Goal: Task Accomplishment & Management: Use online tool/utility

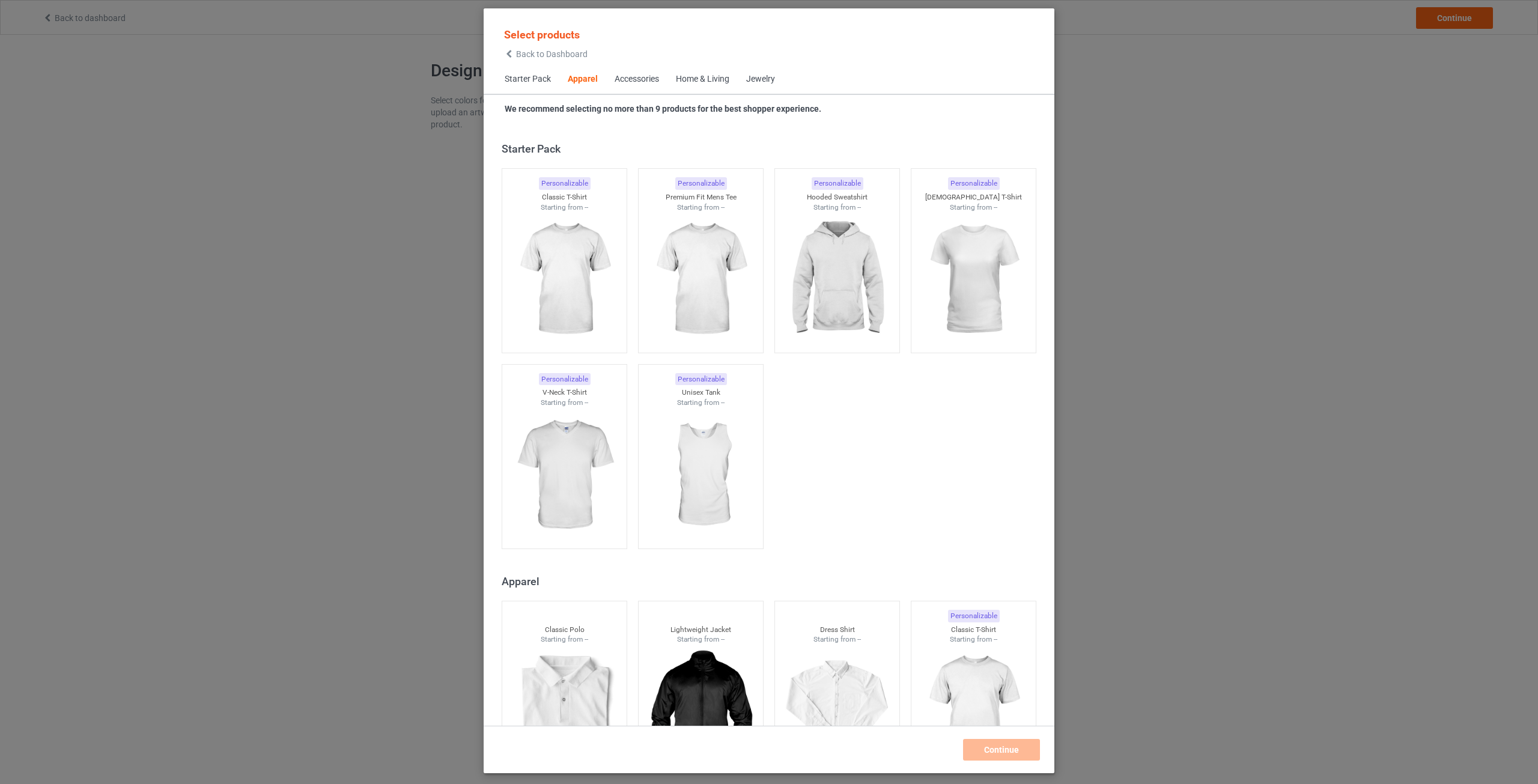
scroll to position [447, 0]
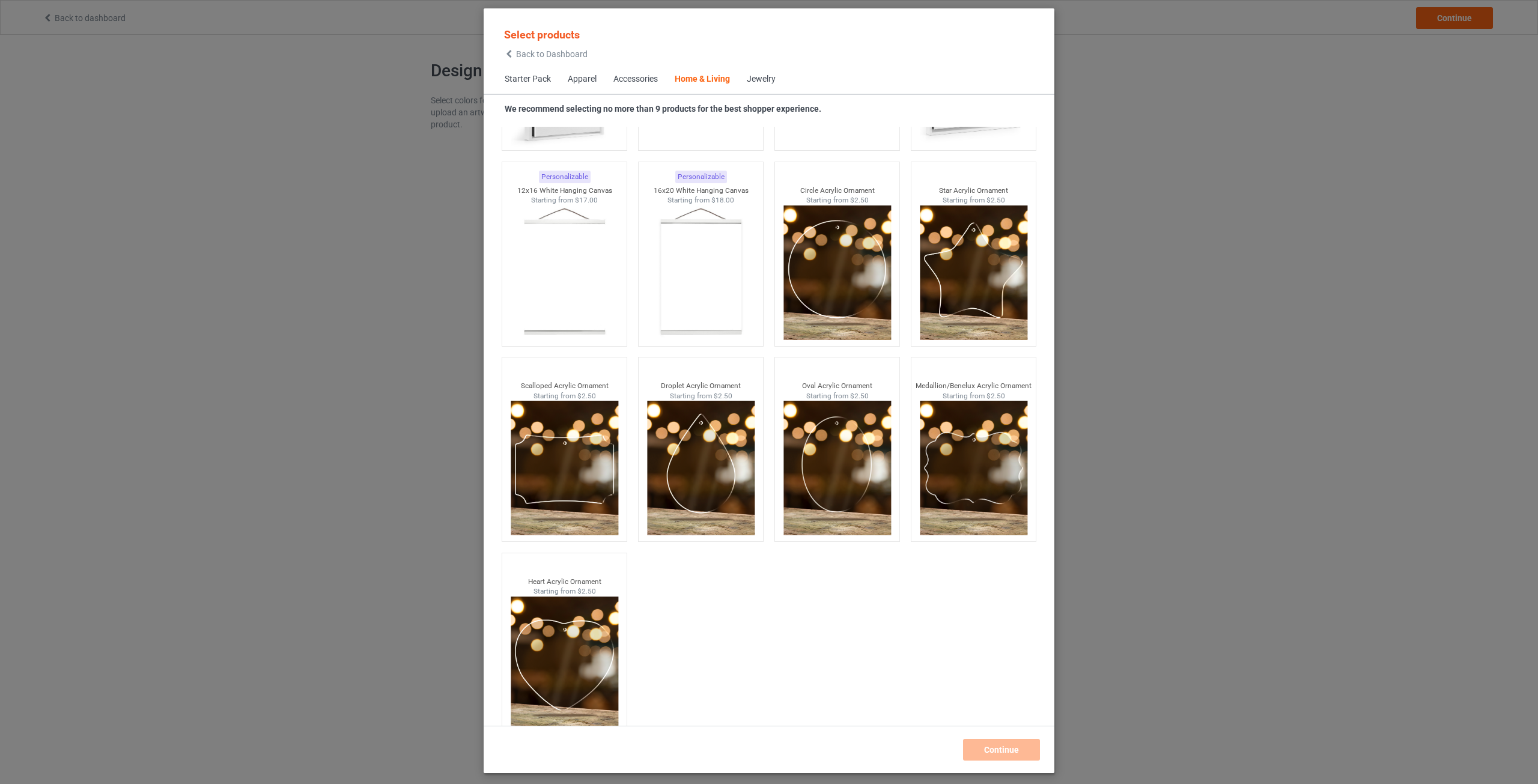
scroll to position [12661, 0]
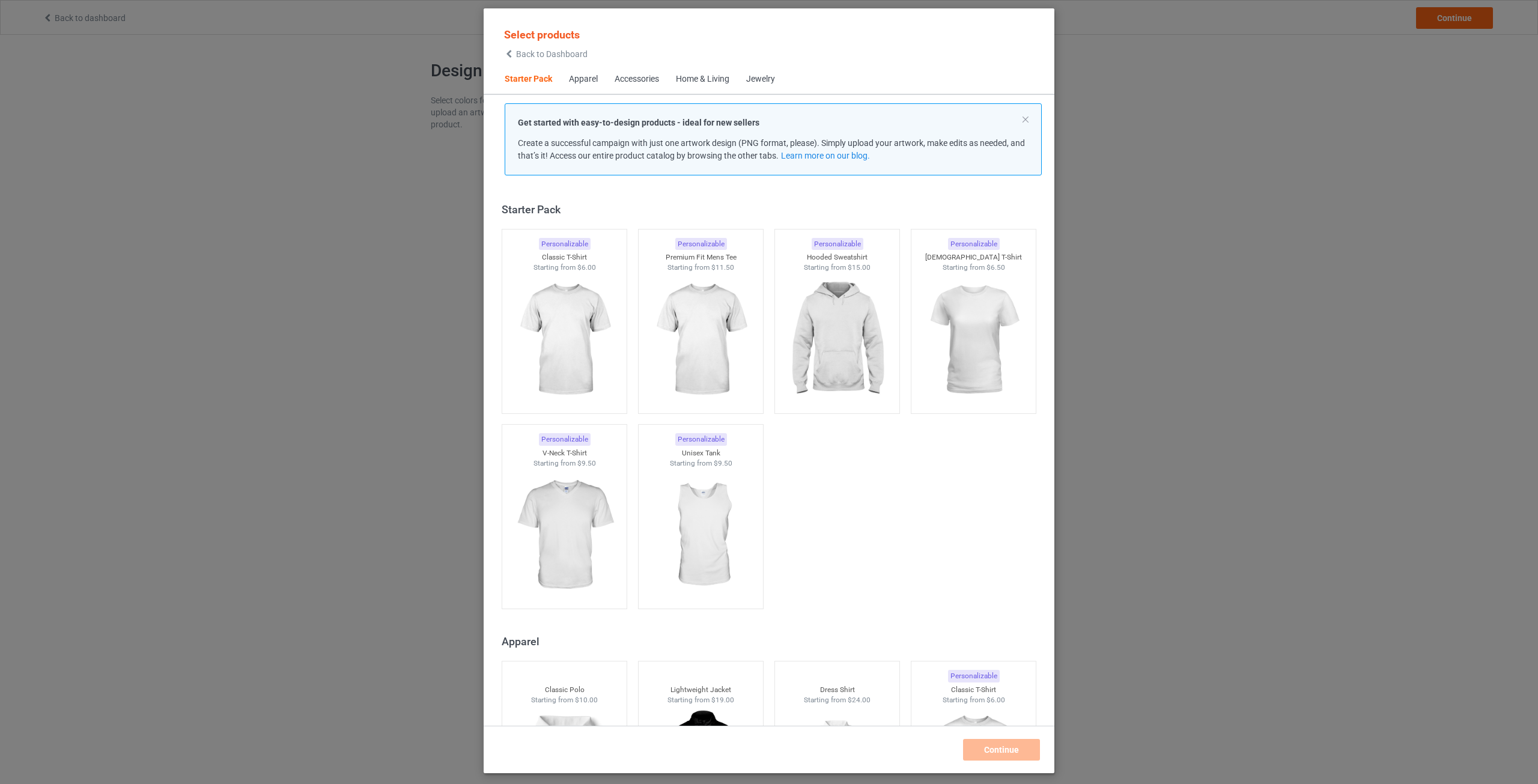
click at [691, 74] on div "Home & Living" at bounding box center [703, 79] width 53 height 12
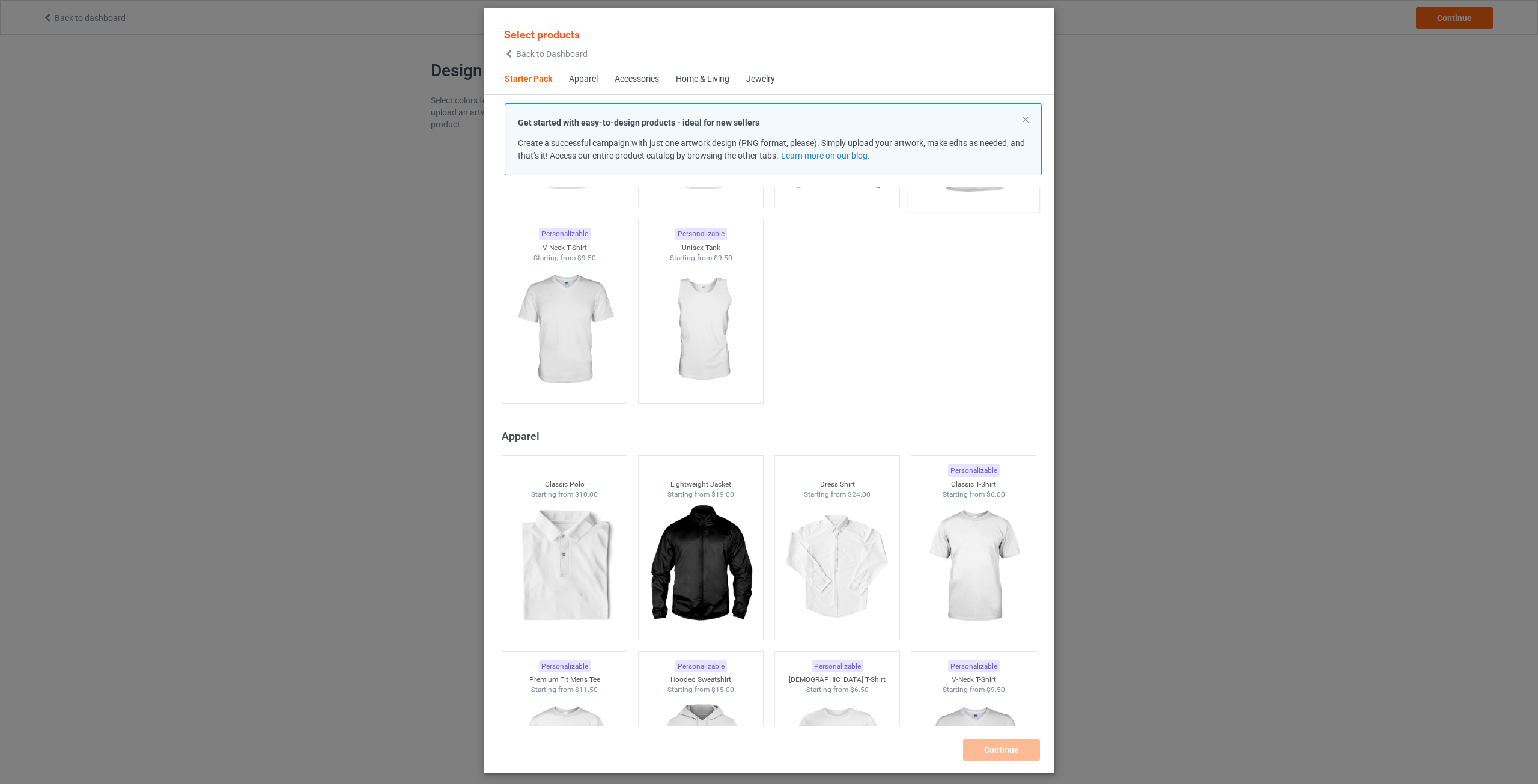
scroll to position [240, 0]
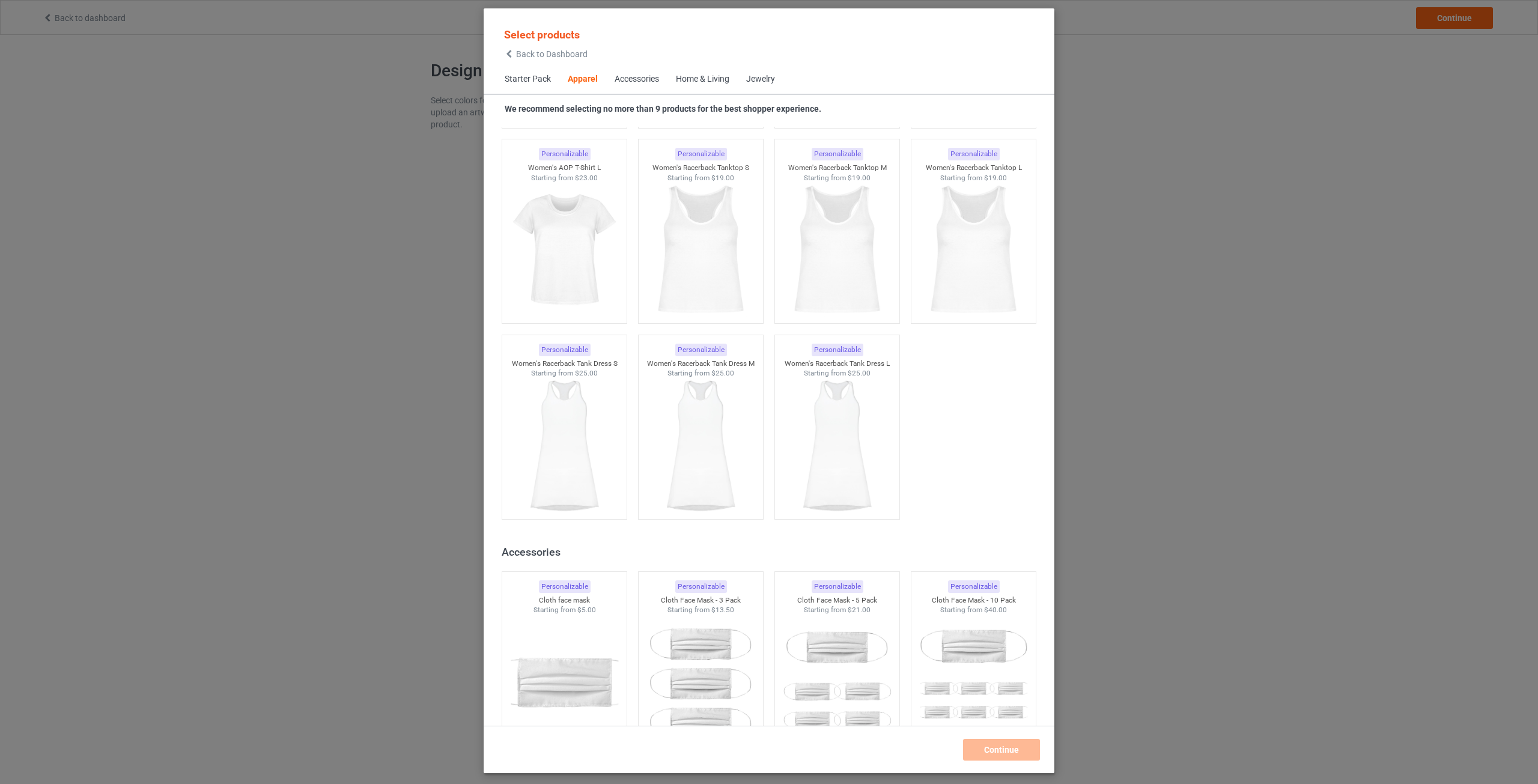
scroll to position [2222, 0]
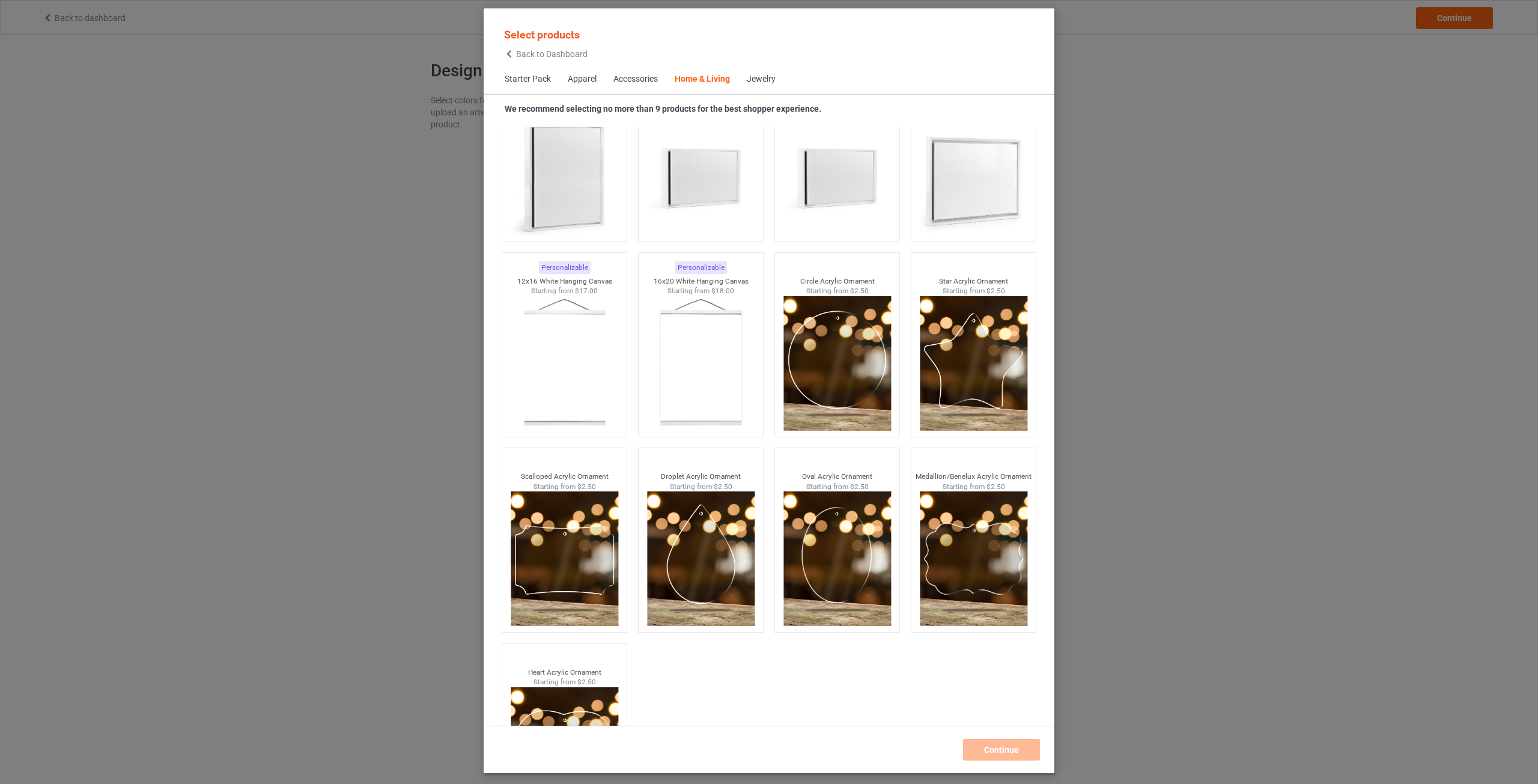
scroll to position [12661, 0]
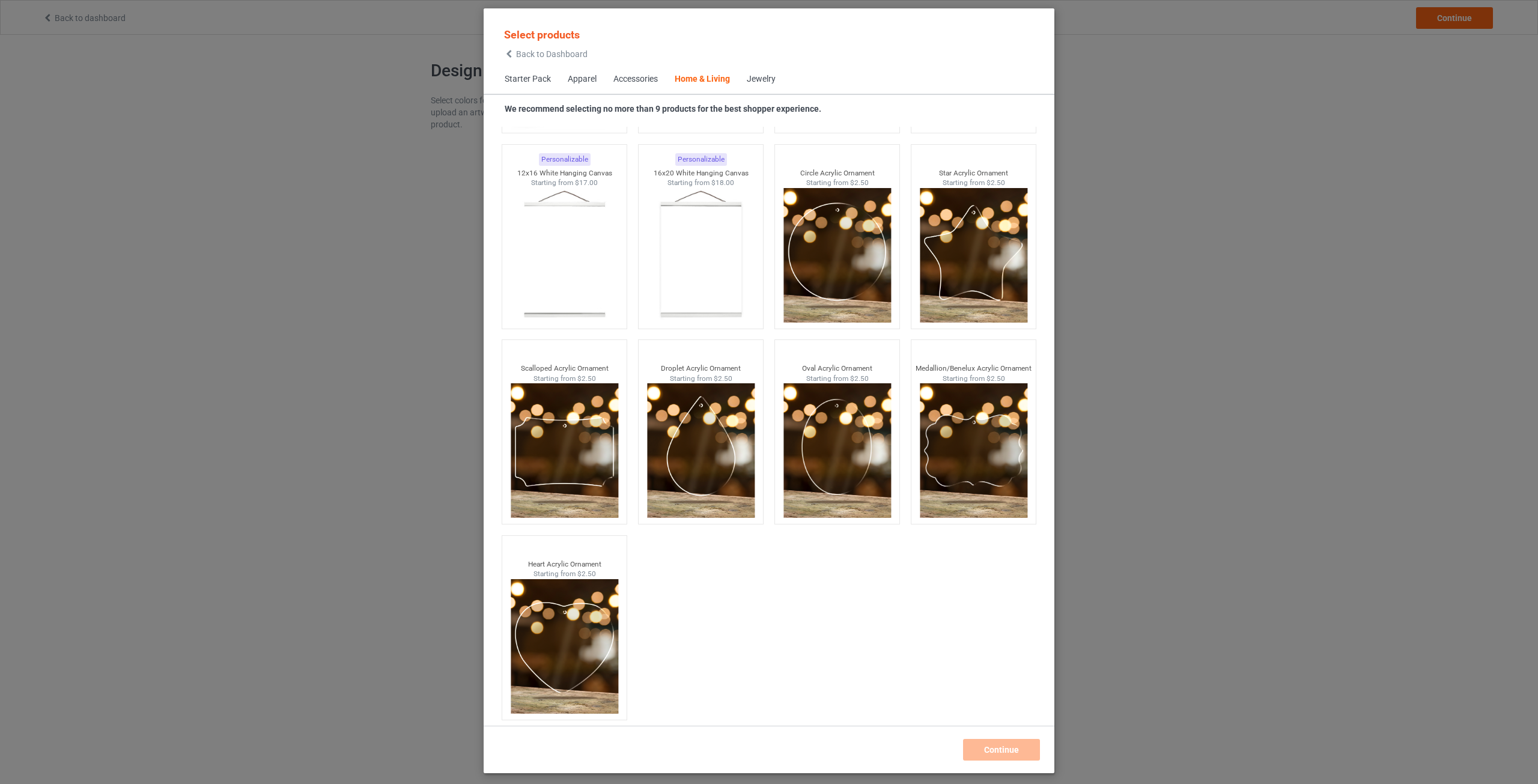
click at [766, 80] on div "Jewelry" at bounding box center [761, 79] width 29 height 12
click at [641, 76] on div "Accessories" at bounding box center [636, 79] width 45 height 12
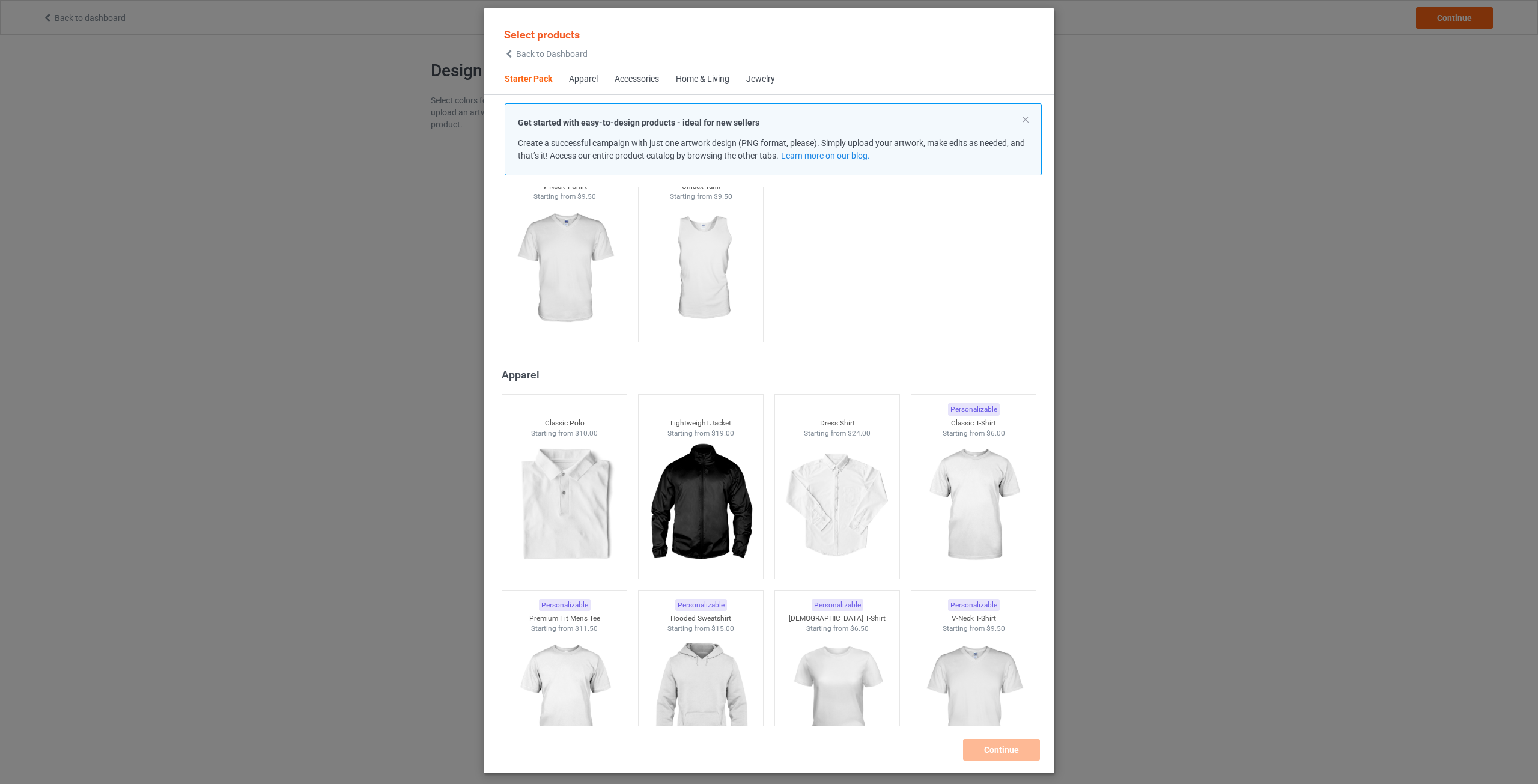
scroll to position [360, 0]
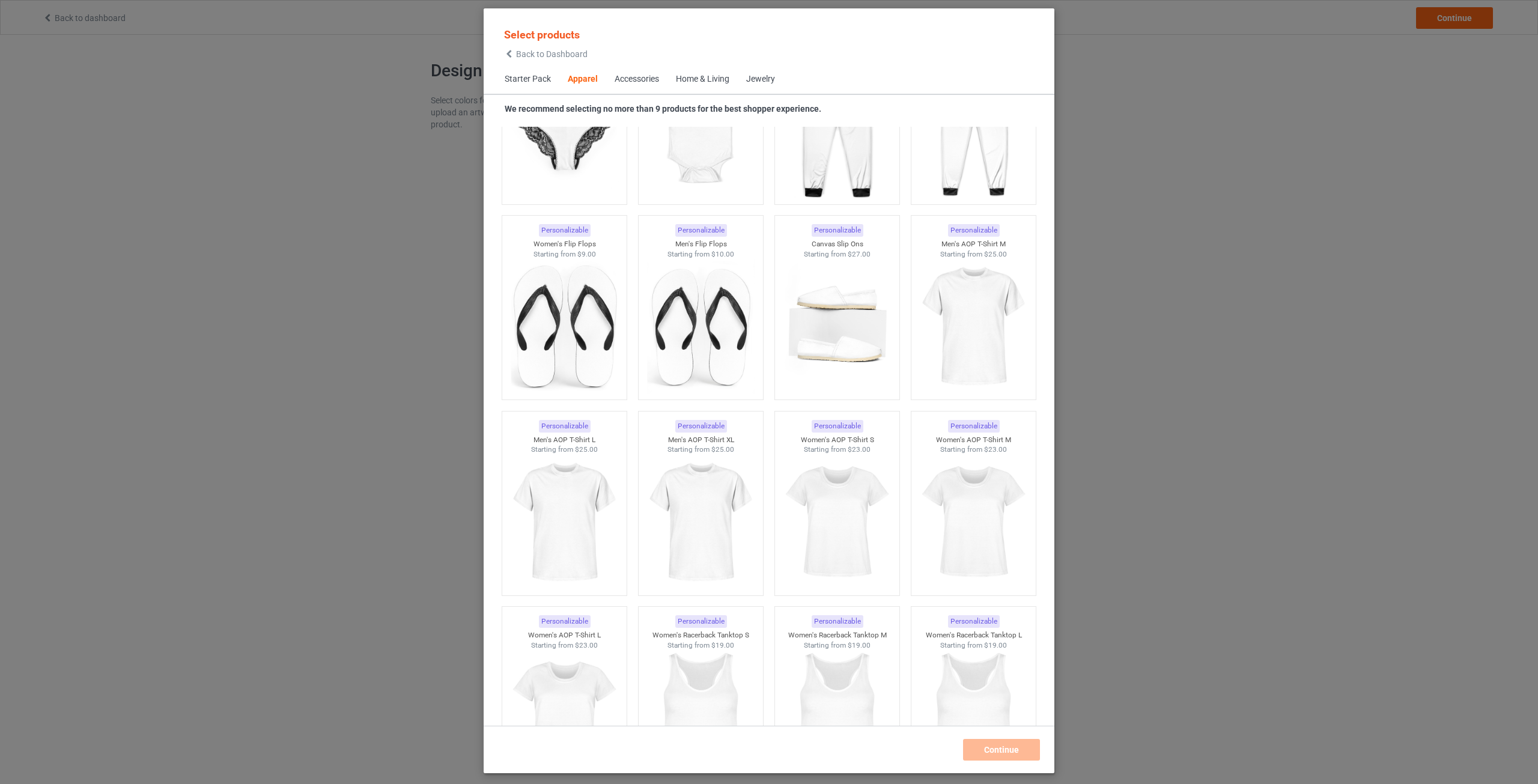
scroll to position [1783, 0]
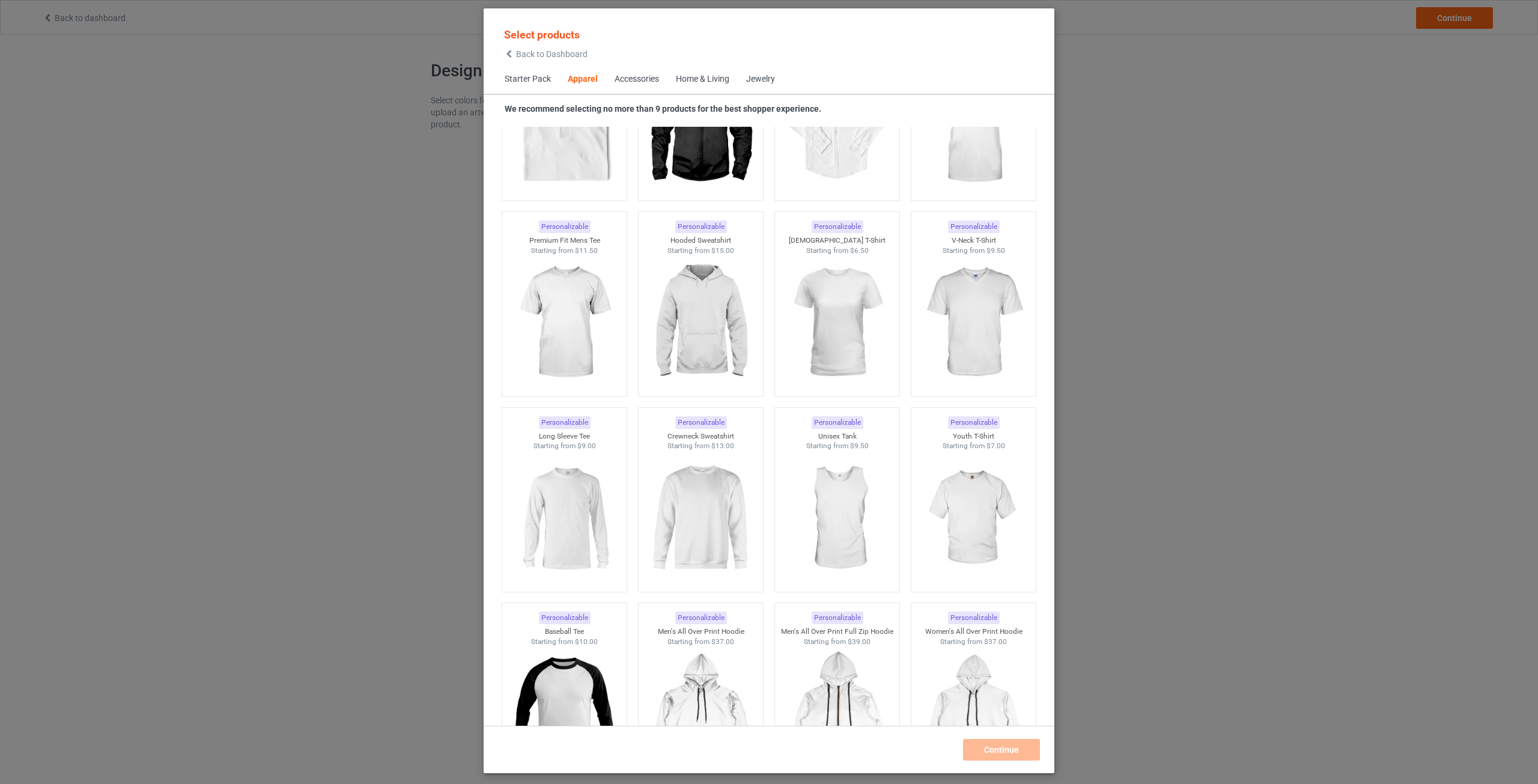
scroll to position [582, 0]
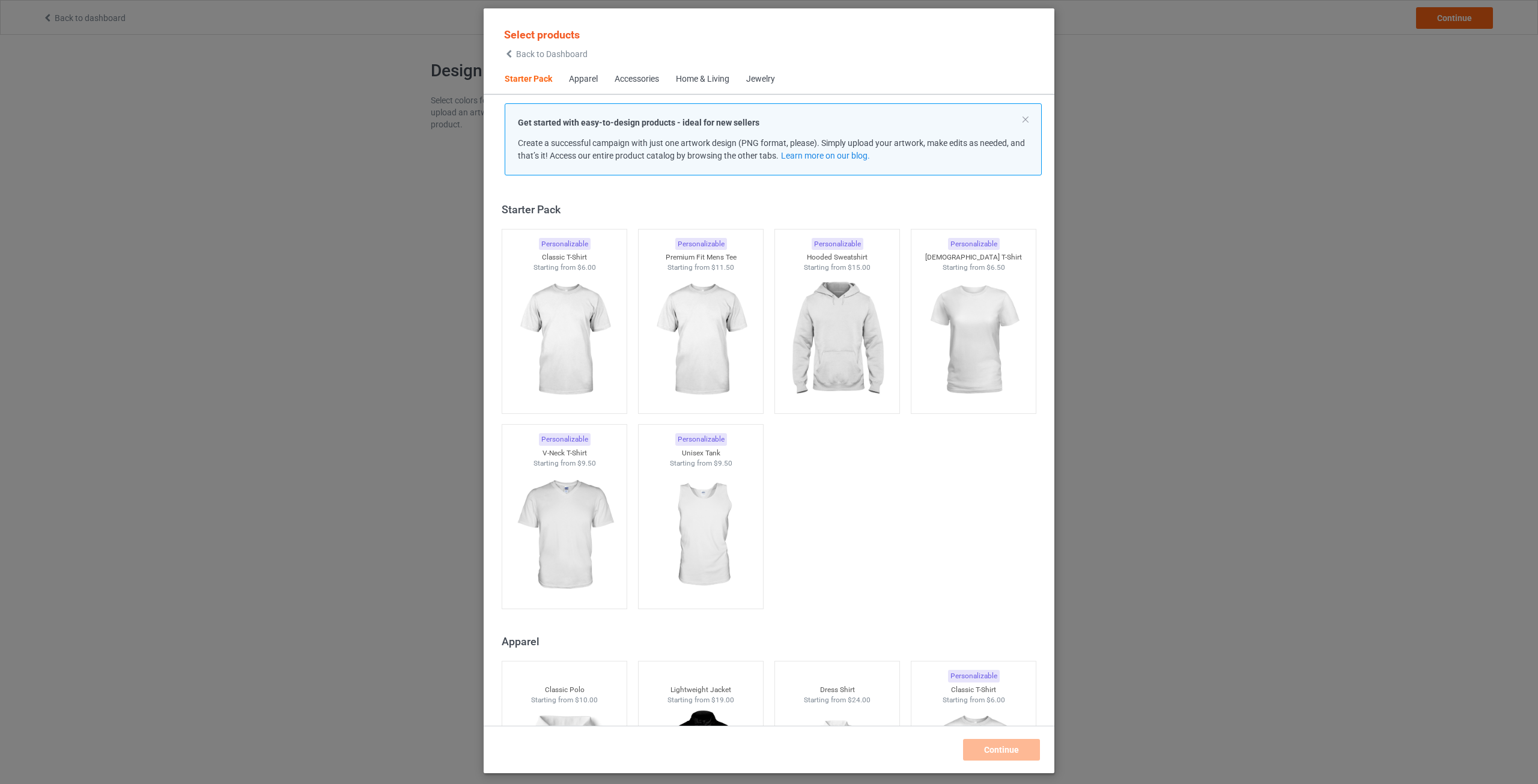
click at [631, 83] on div "Accessories" at bounding box center [637, 79] width 45 height 12
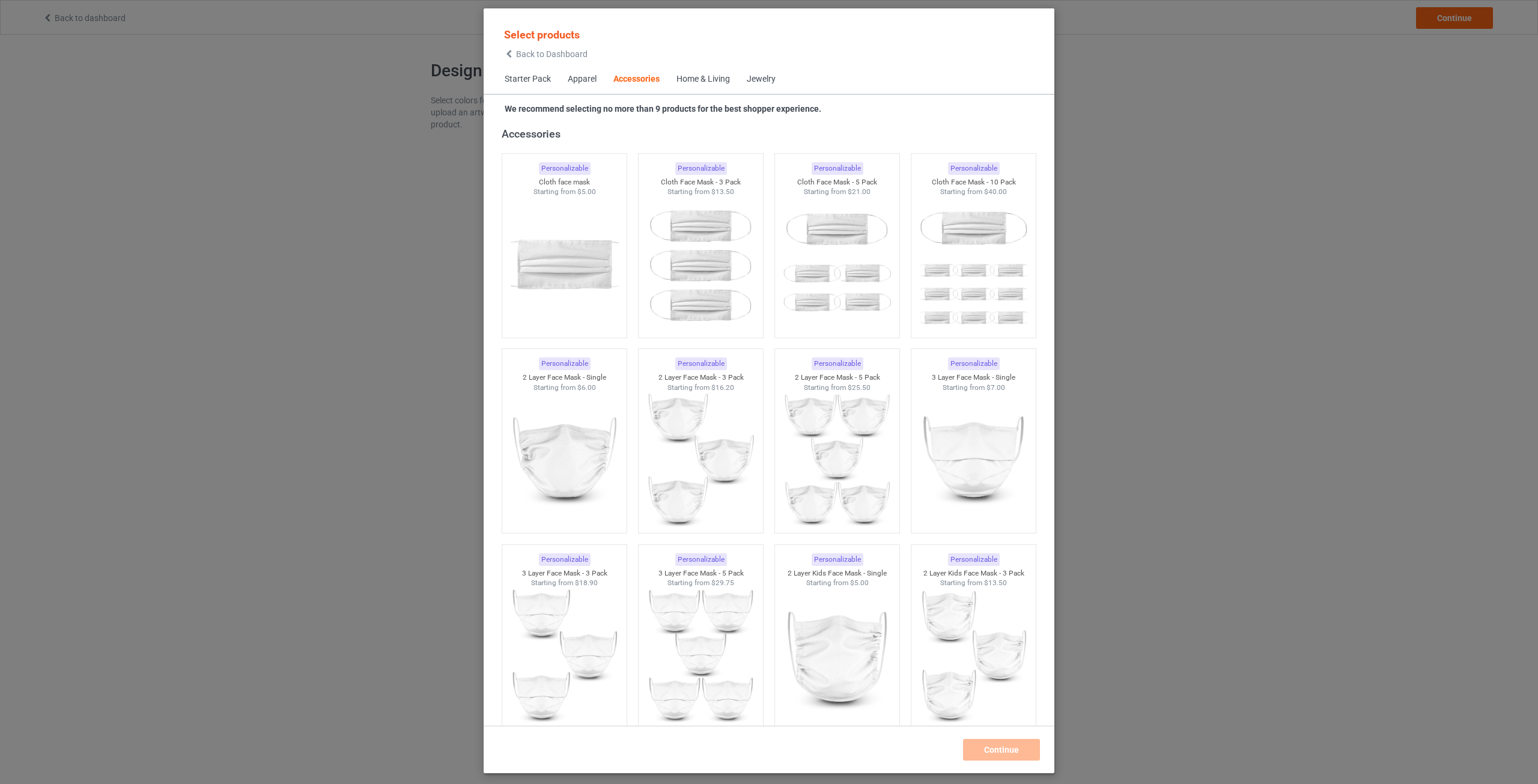
click at [590, 78] on div "Apparel" at bounding box center [582, 79] width 29 height 12
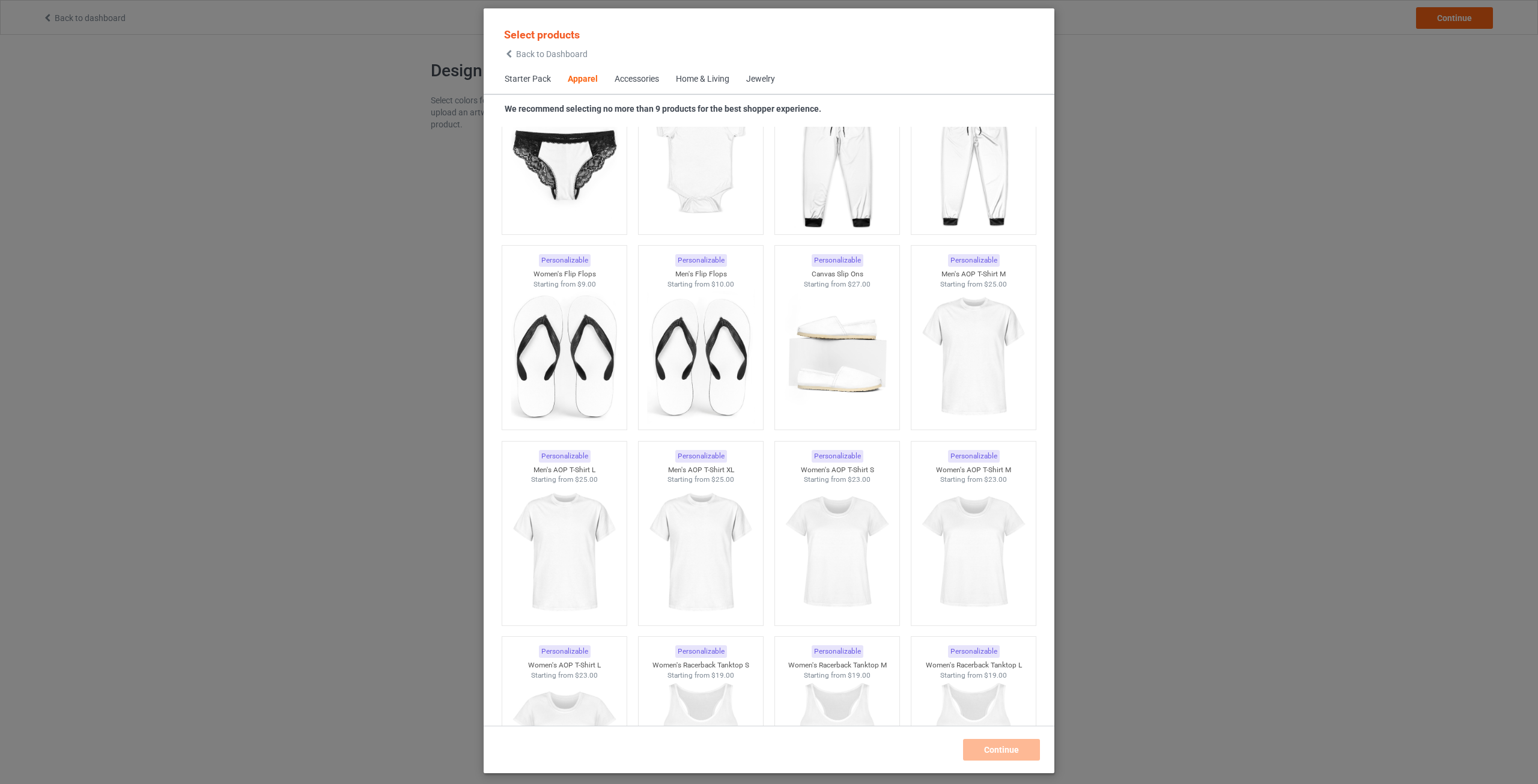
scroll to position [1769, 0]
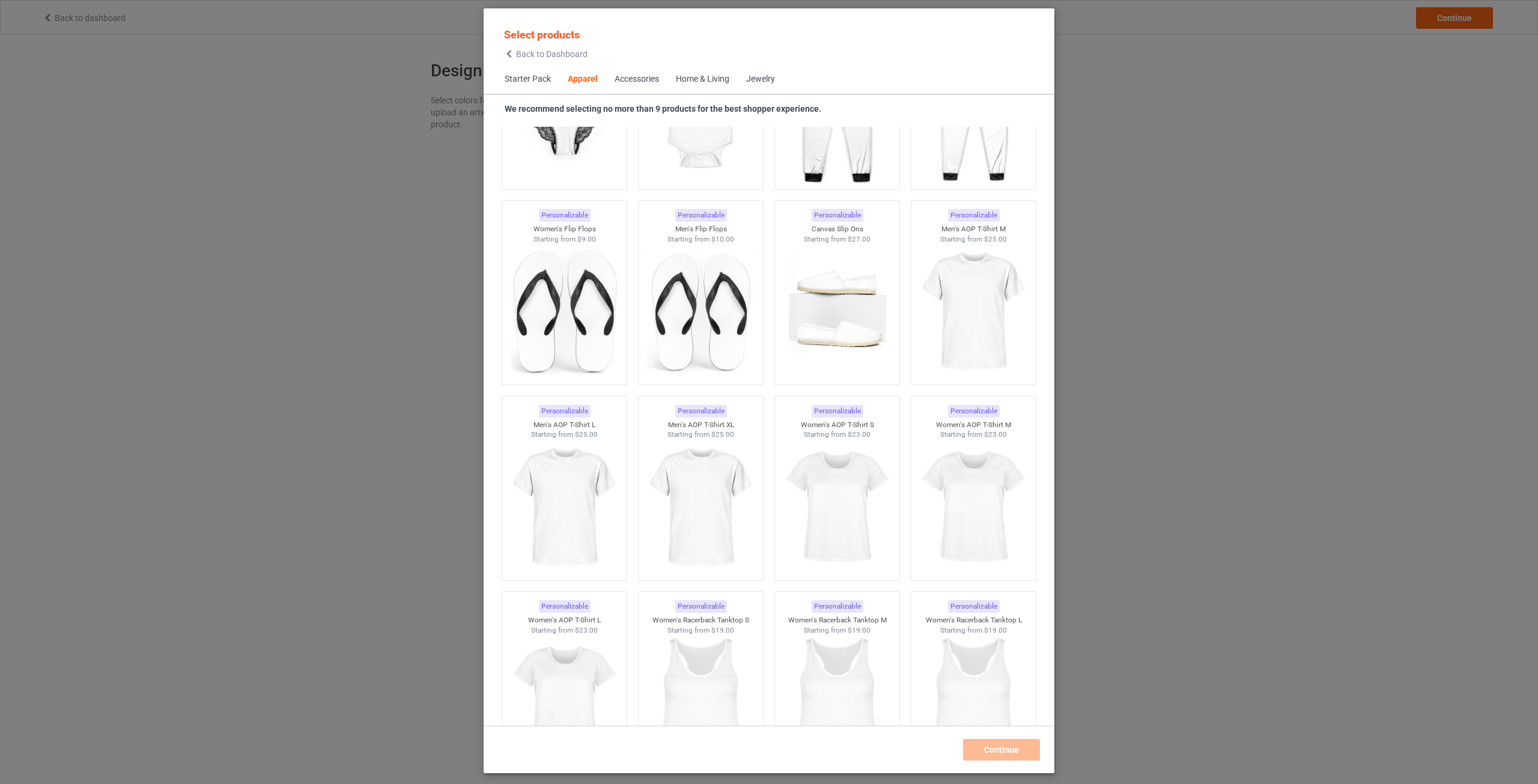
click at [512, 46] on div "Select products Back to Dashboard" at bounding box center [546, 43] width 84 height 31
click at [511, 50] on icon at bounding box center [509, 54] width 10 height 9
click at [540, 83] on span "Starter Pack" at bounding box center [528, 79] width 63 height 29
